Goal: Transaction & Acquisition: Purchase product/service

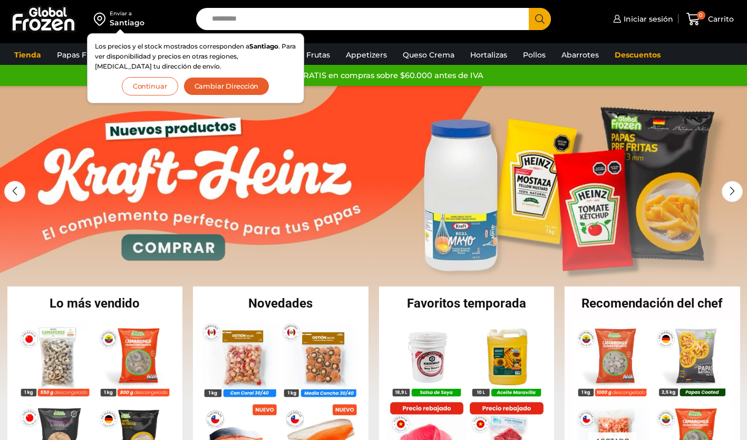
click at [160, 89] on button "Continuar" at bounding box center [150, 86] width 56 height 18
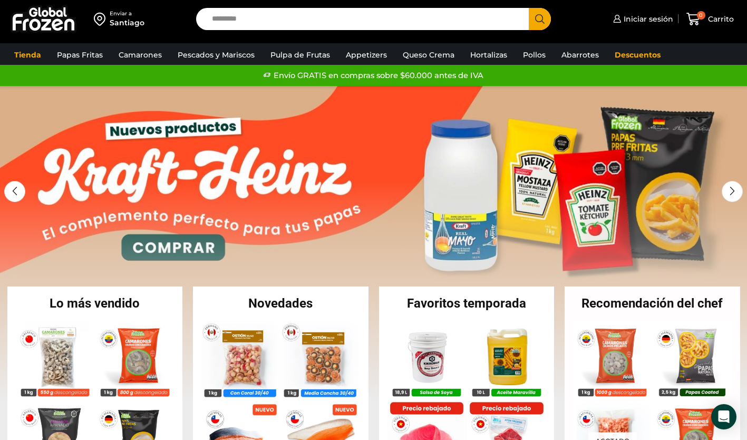
click at [296, 56] on link "Pulpa de Frutas" at bounding box center [300, 55] width 70 height 20
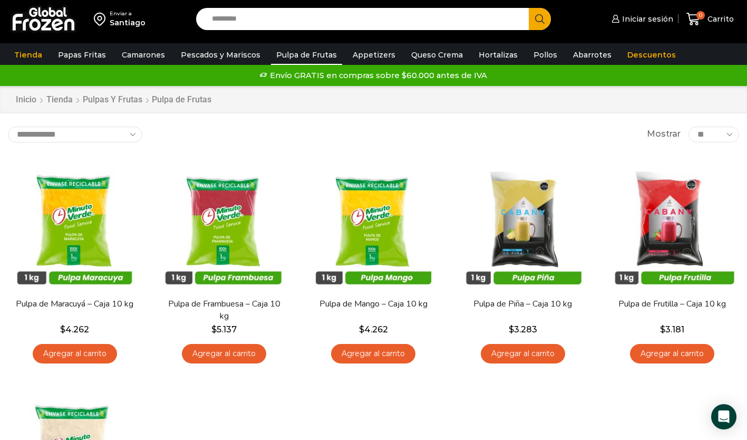
click at [519, 219] on img at bounding box center [522, 223] width 133 height 133
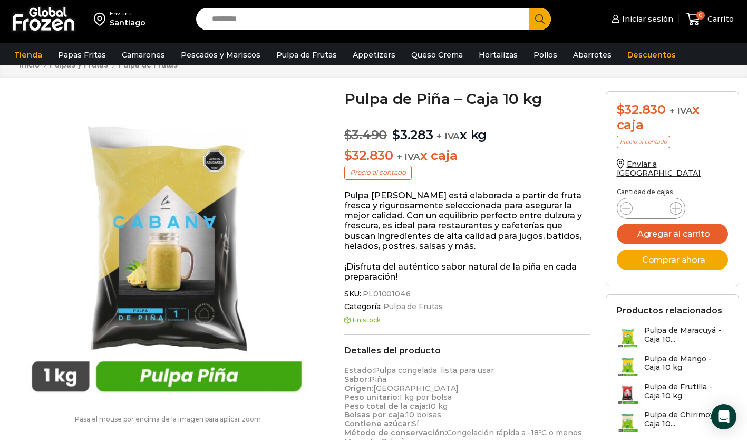
scroll to position [106, 0]
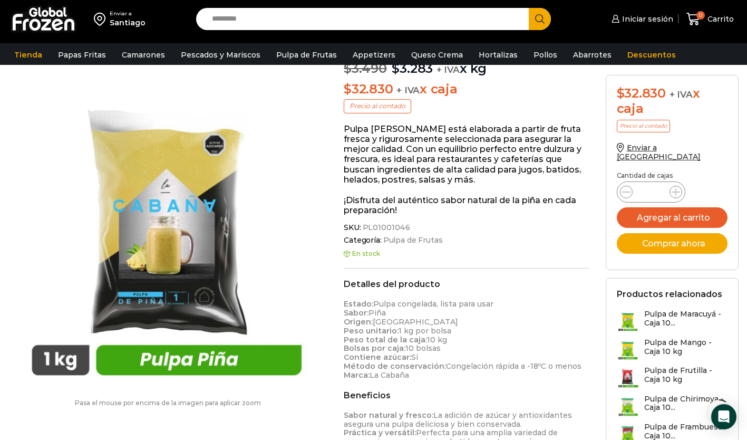
click at [176, 274] on img at bounding box center [165, 232] width 314 height 314
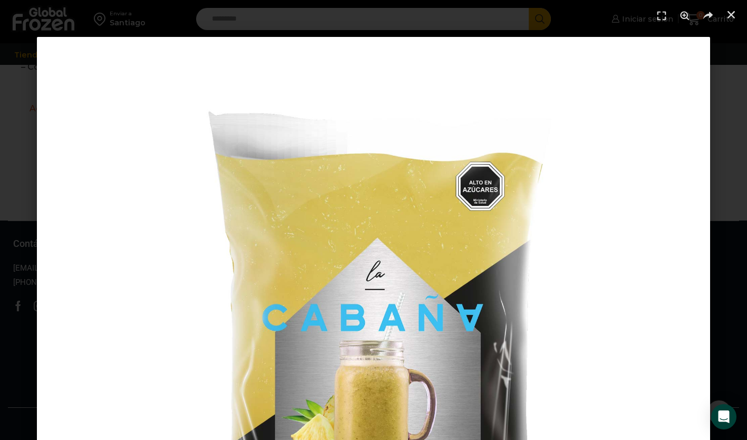
scroll to position [1126, 0]
click at [732, 18] on icon "Cerrar (Esc)" at bounding box center [731, 14] width 11 height 11
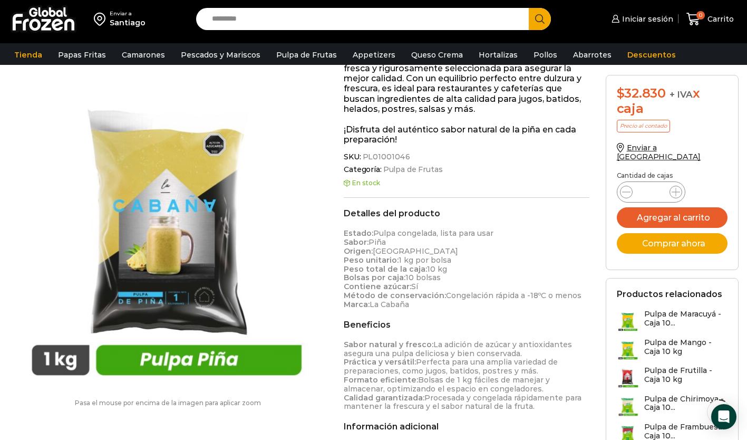
scroll to position [18, 0]
